Goal: Navigation & Orientation: Find specific page/section

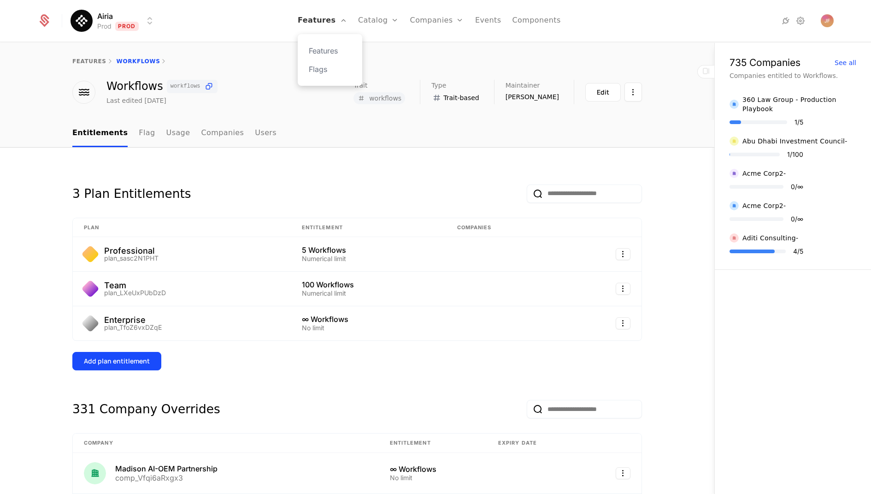
click at [339, 19] on link "Features" at bounding box center [322, 20] width 49 height 41
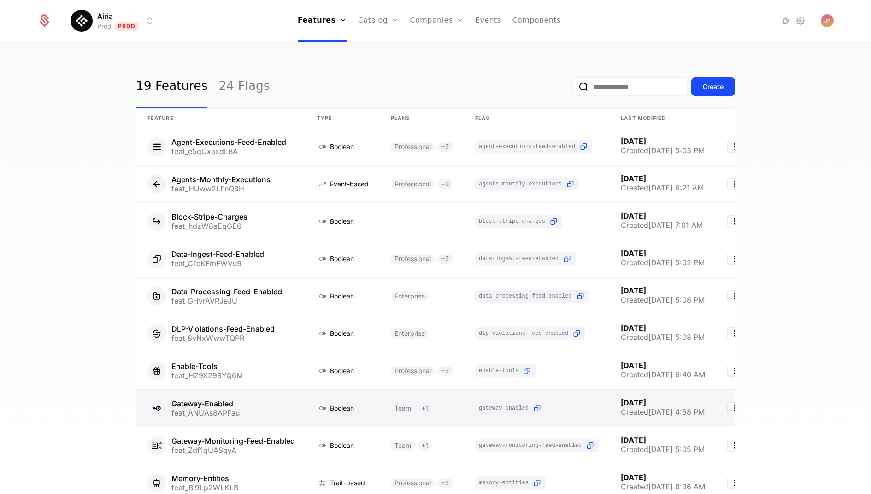
click at [200, 411] on link at bounding box center [221, 407] width 170 height 37
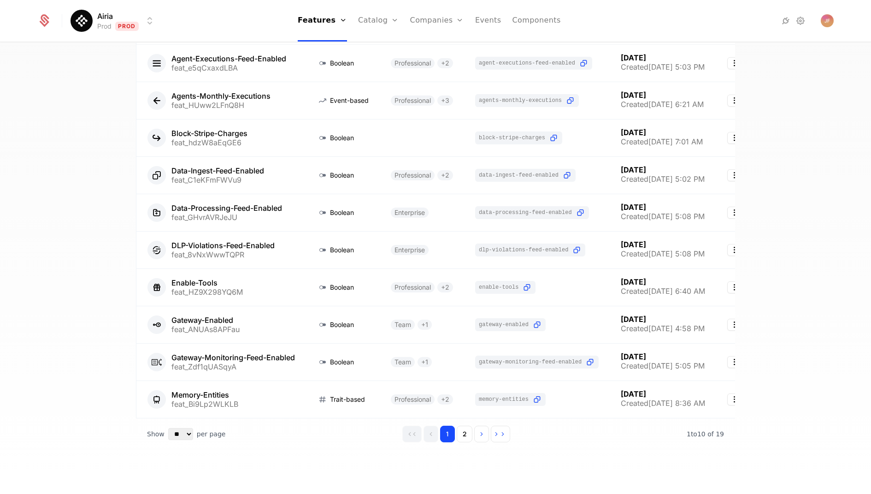
scroll to position [53, 0]
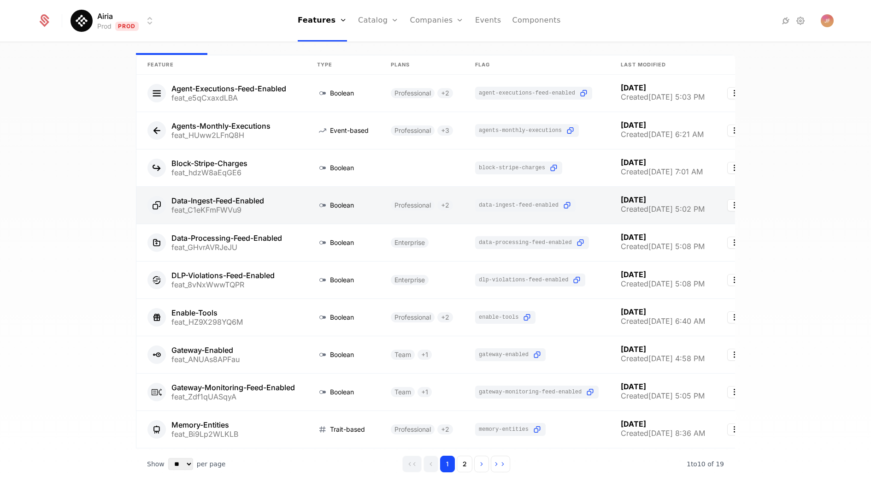
click at [204, 212] on link at bounding box center [221, 205] width 170 height 37
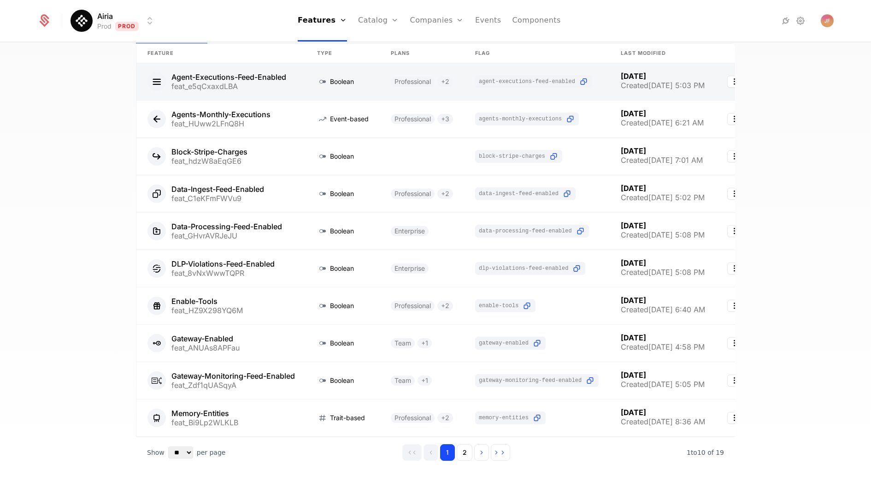
scroll to position [83, 0]
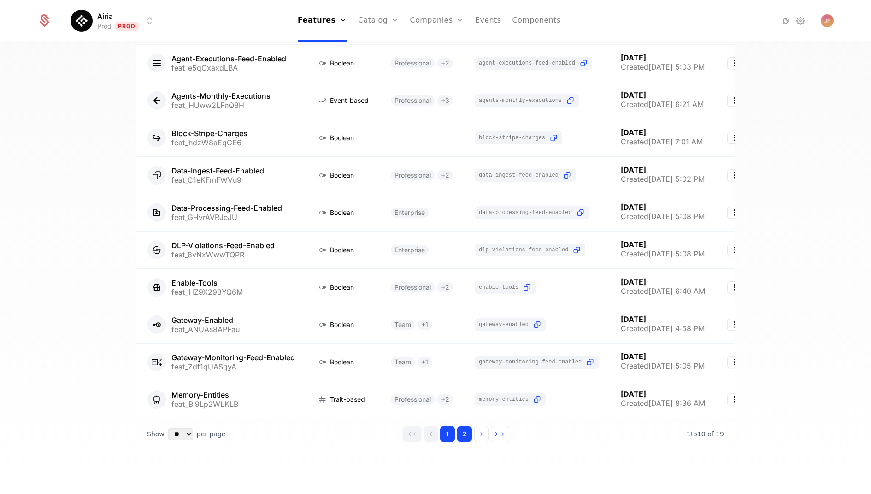
click at [462, 432] on button "2" at bounding box center [465, 433] width 16 height 17
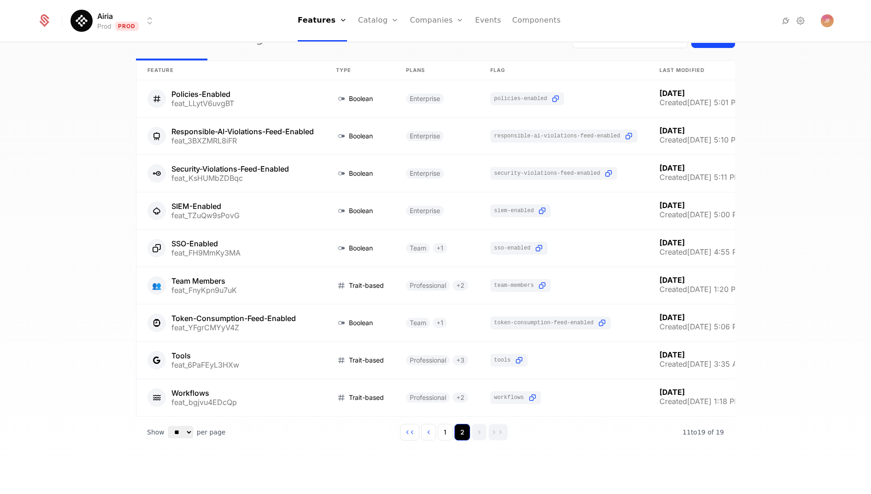
scroll to position [46, 0]
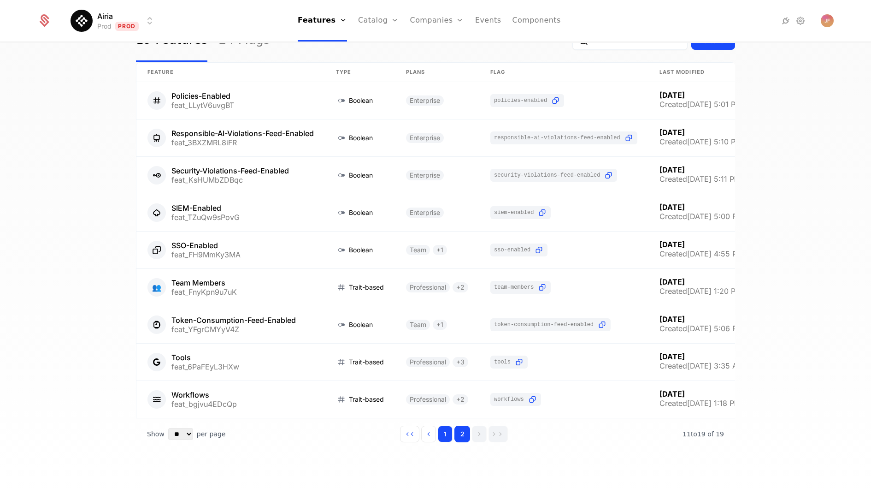
click at [441, 435] on button "1" at bounding box center [445, 433] width 15 height 17
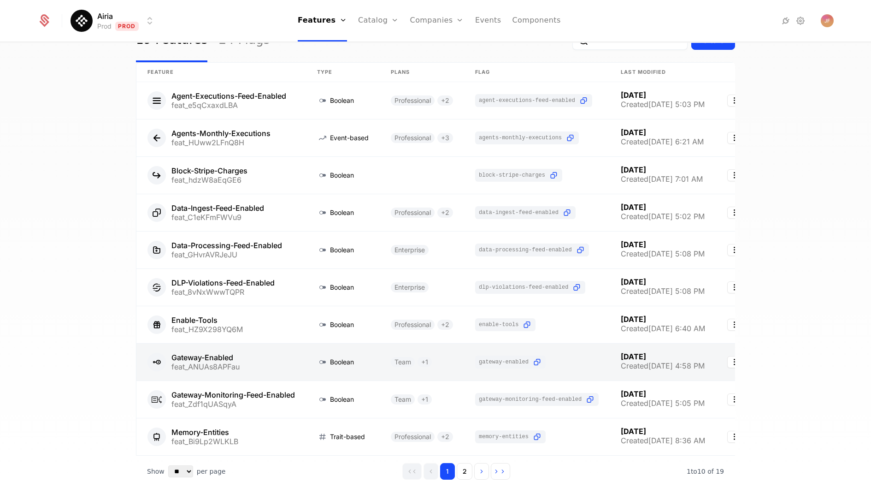
click at [224, 357] on link at bounding box center [221, 361] width 170 height 37
